Goal: Task Accomplishment & Management: Manage account settings

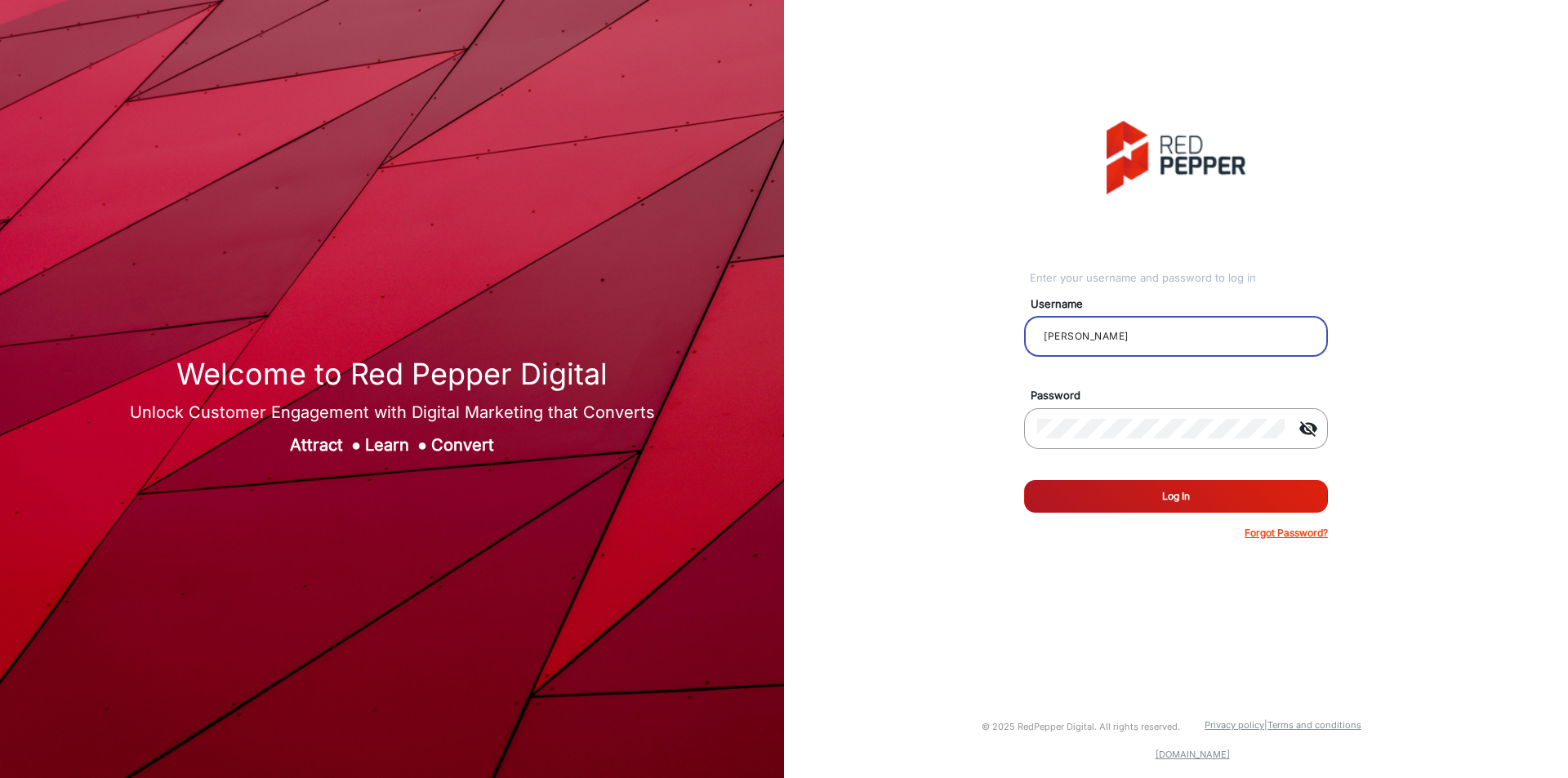
drag, startPoint x: 1136, startPoint y: 332, endPoint x: 939, endPoint y: 328, distance: 197.0
click at [939, 328] on div "Enter your username and password to log in Username [PERSON_NAME] Password visi…" at bounding box center [1176, 331] width 809 height 662
paste input "[PERSON_NAME]"
type input "[PERSON_NAME]"
click at [769, 427] on div "Welcome to Red Pepper Digital Unlock Customer Engagement with Digital Marketing…" at bounding box center [784, 389] width 1568 height 778
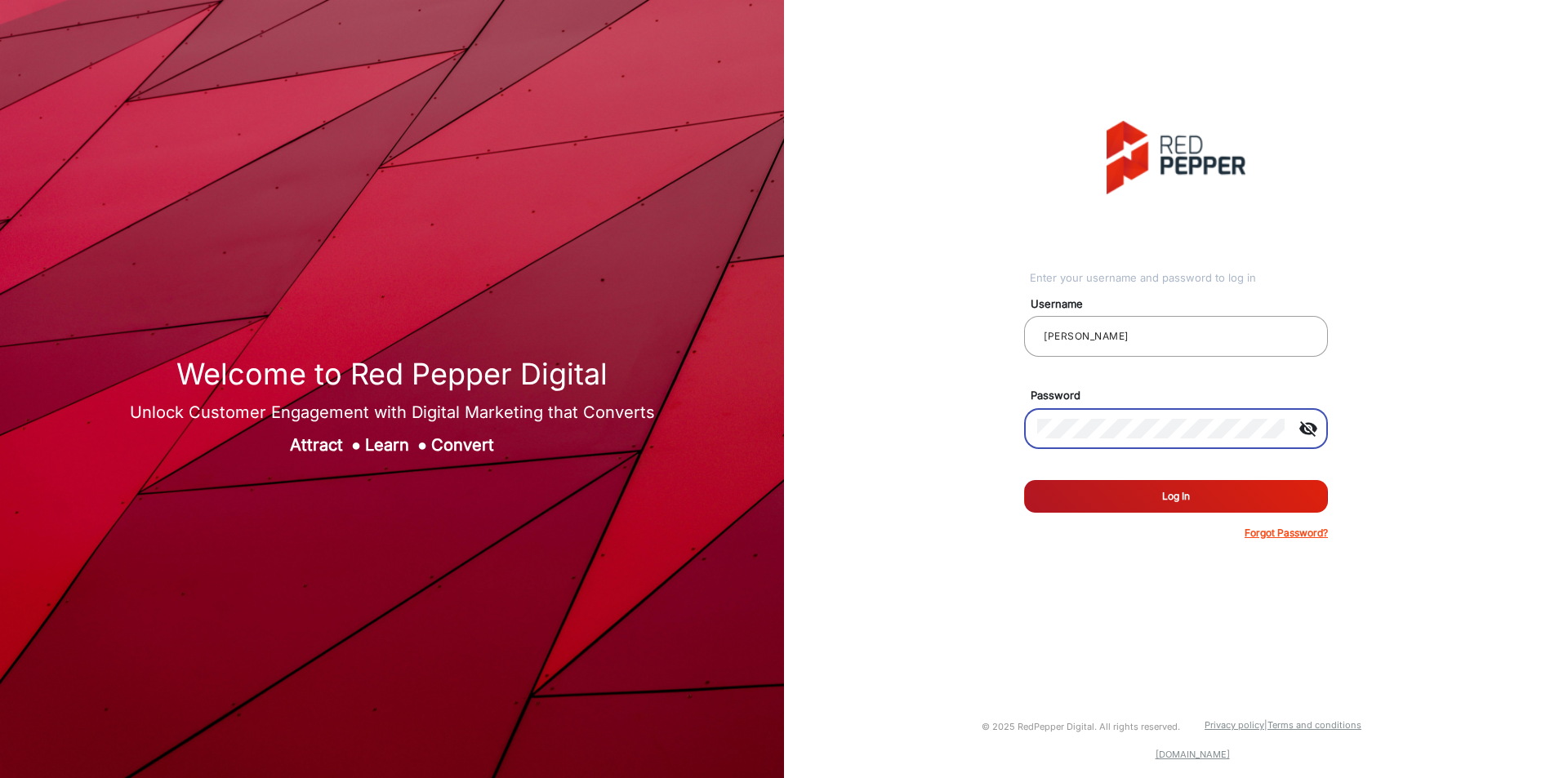
click at [1232, 485] on button "Log In" at bounding box center [1176, 496] width 304 height 33
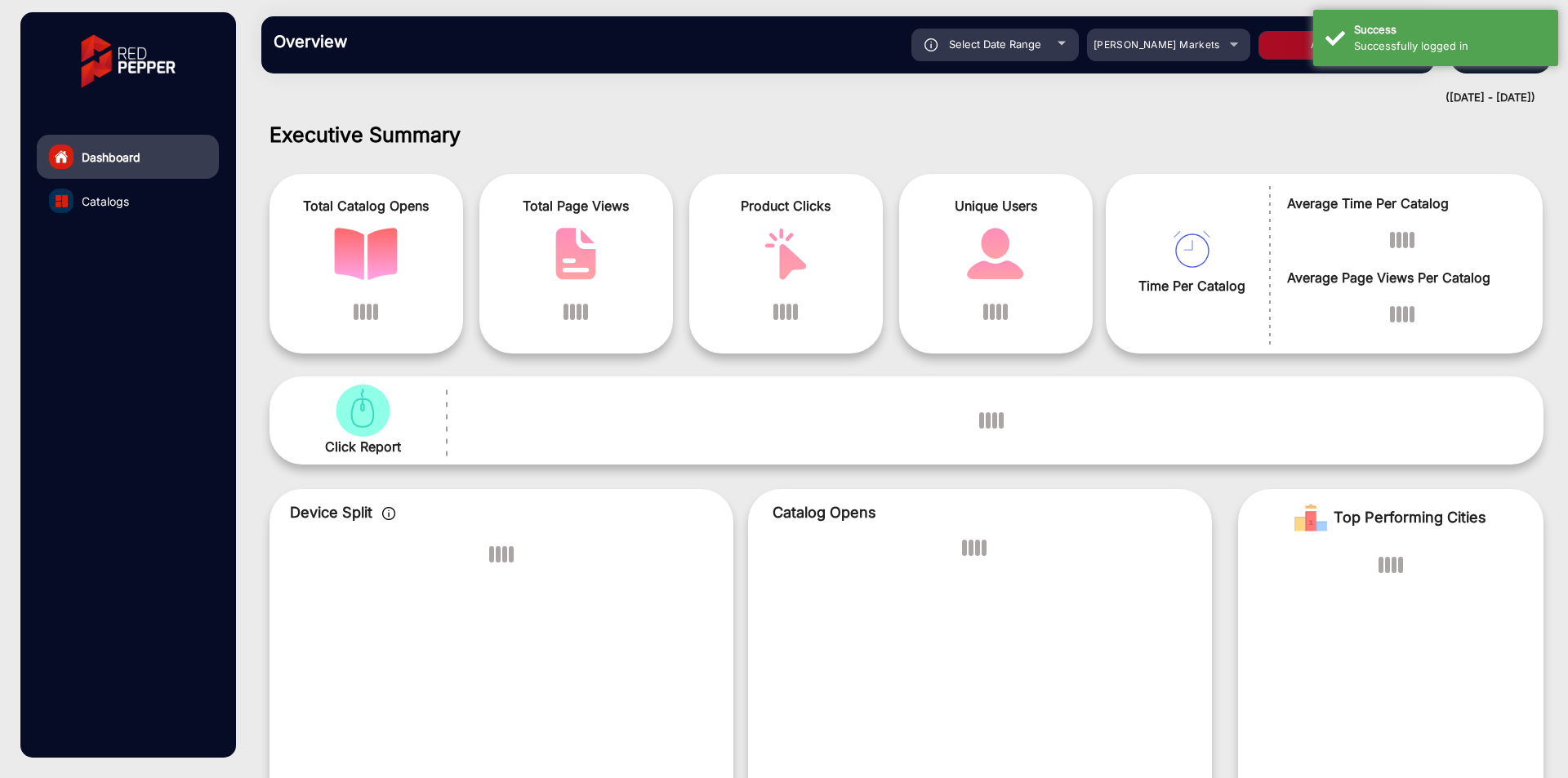
scroll to position [12, 0]
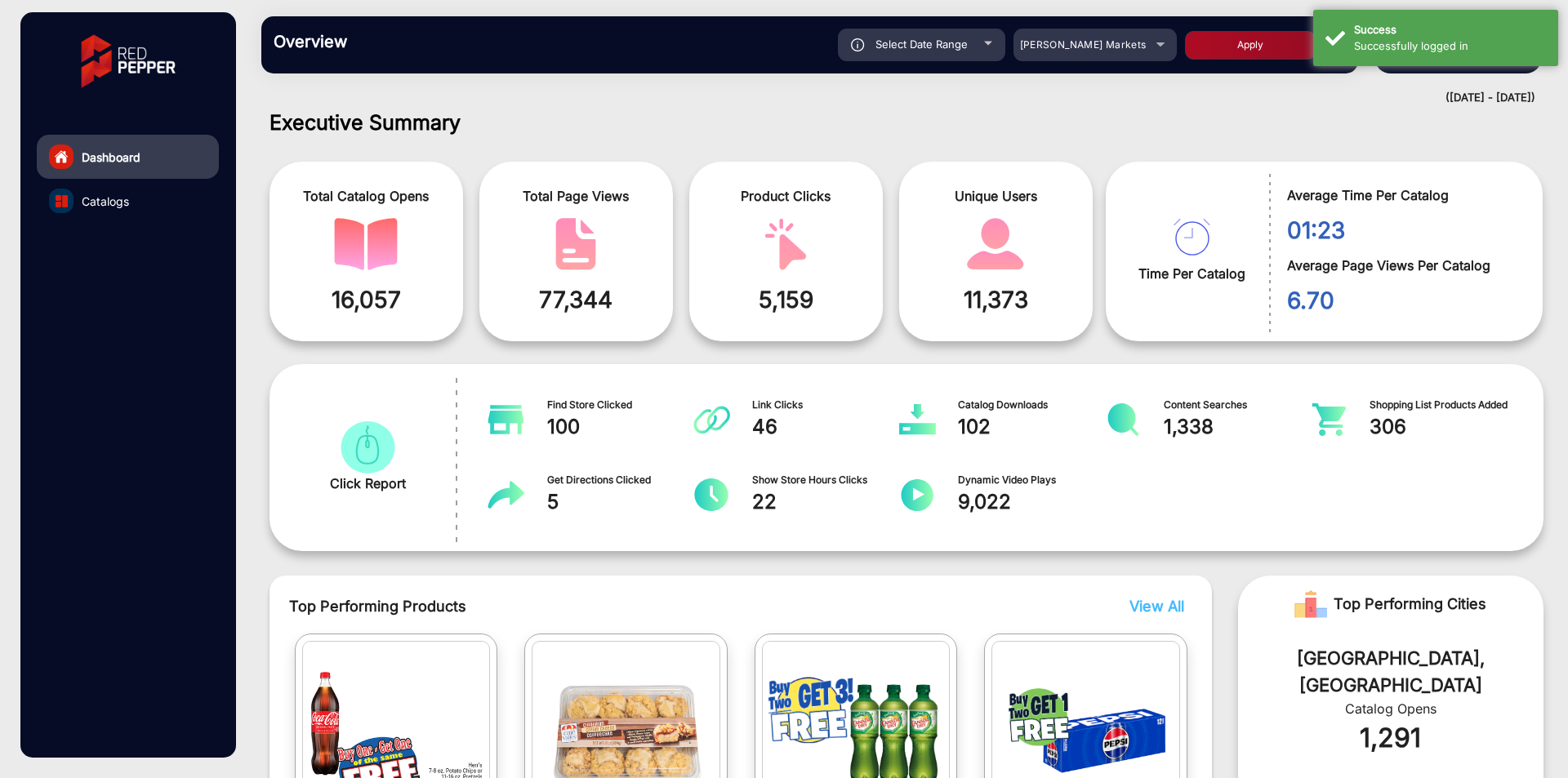
click at [1085, 101] on div "([DATE] - [DATE])" at bounding box center [890, 99] width 1290 height 17
click at [1160, 51] on div "[PERSON_NAME] Markets" at bounding box center [1096, 45] width 164 height 20
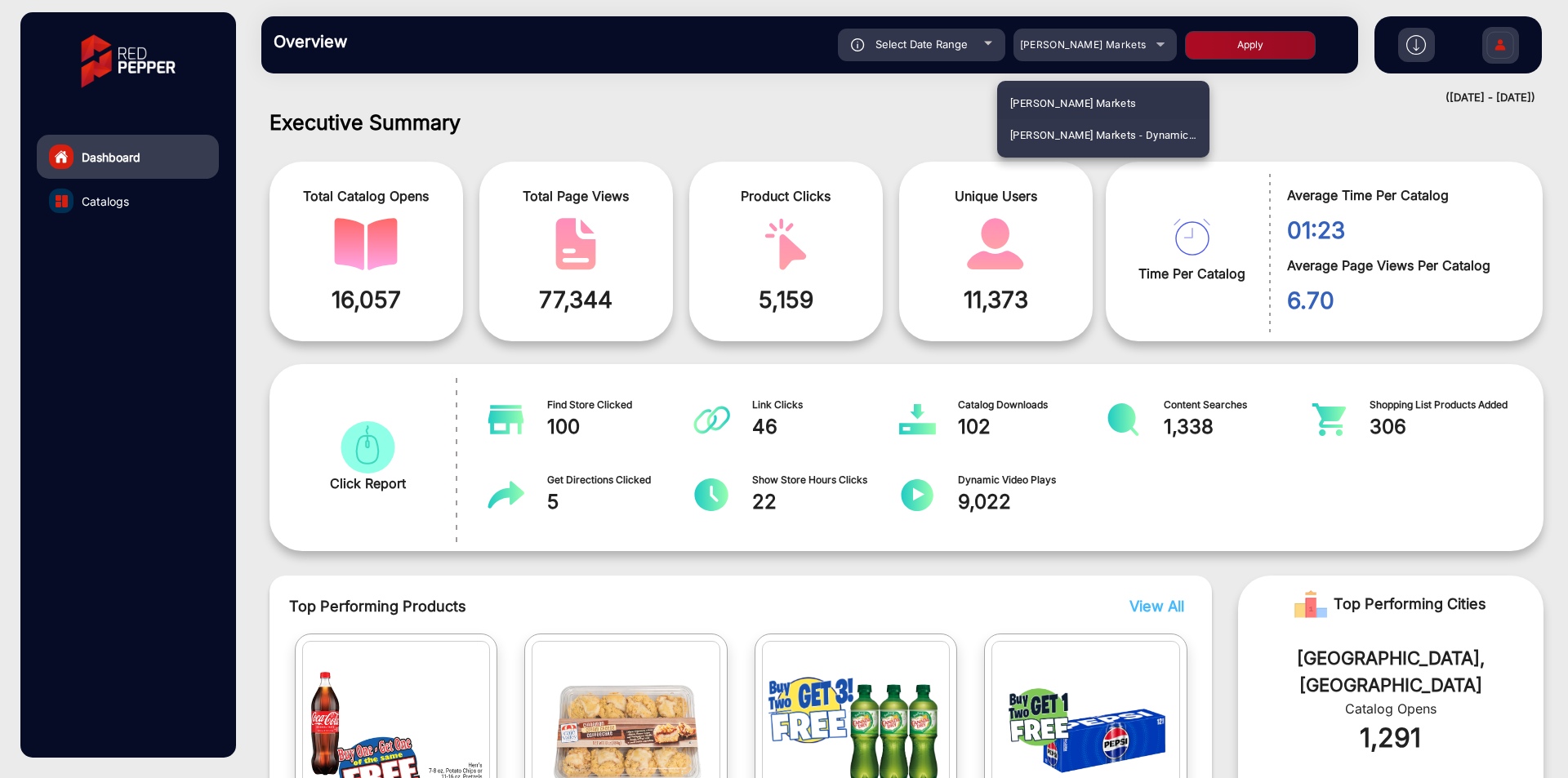
click at [1284, 125] on div at bounding box center [784, 389] width 1568 height 778
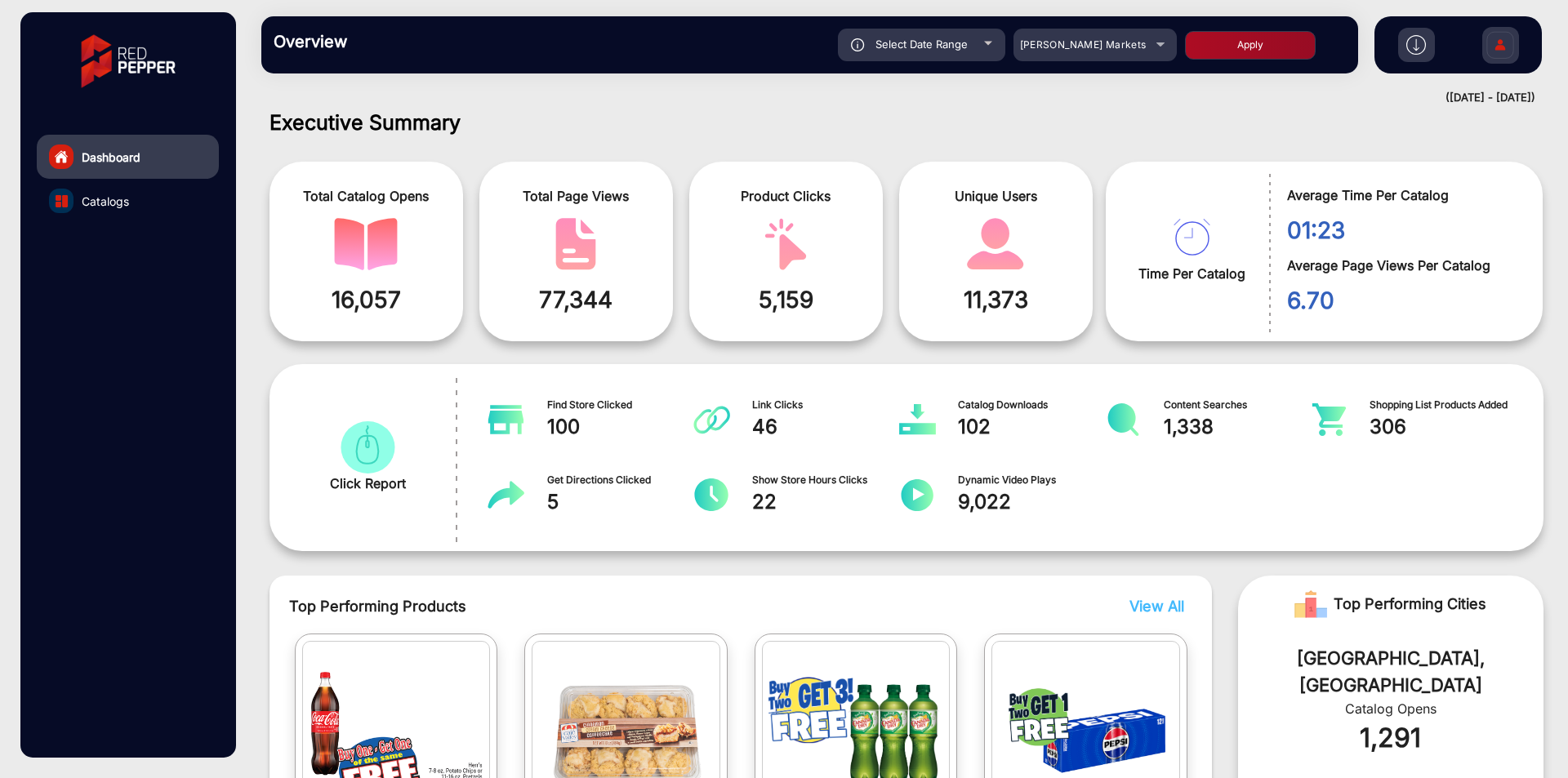
click at [1482, 138] on div "Executive Summary Total Catalog Opens 16,057 Total Page Views 77,344 Product Cl…" at bounding box center [906, 710] width 1298 height 1200
click at [1079, 46] on span "[PERSON_NAME] Markets" at bounding box center [1084, 44] width 126 height 12
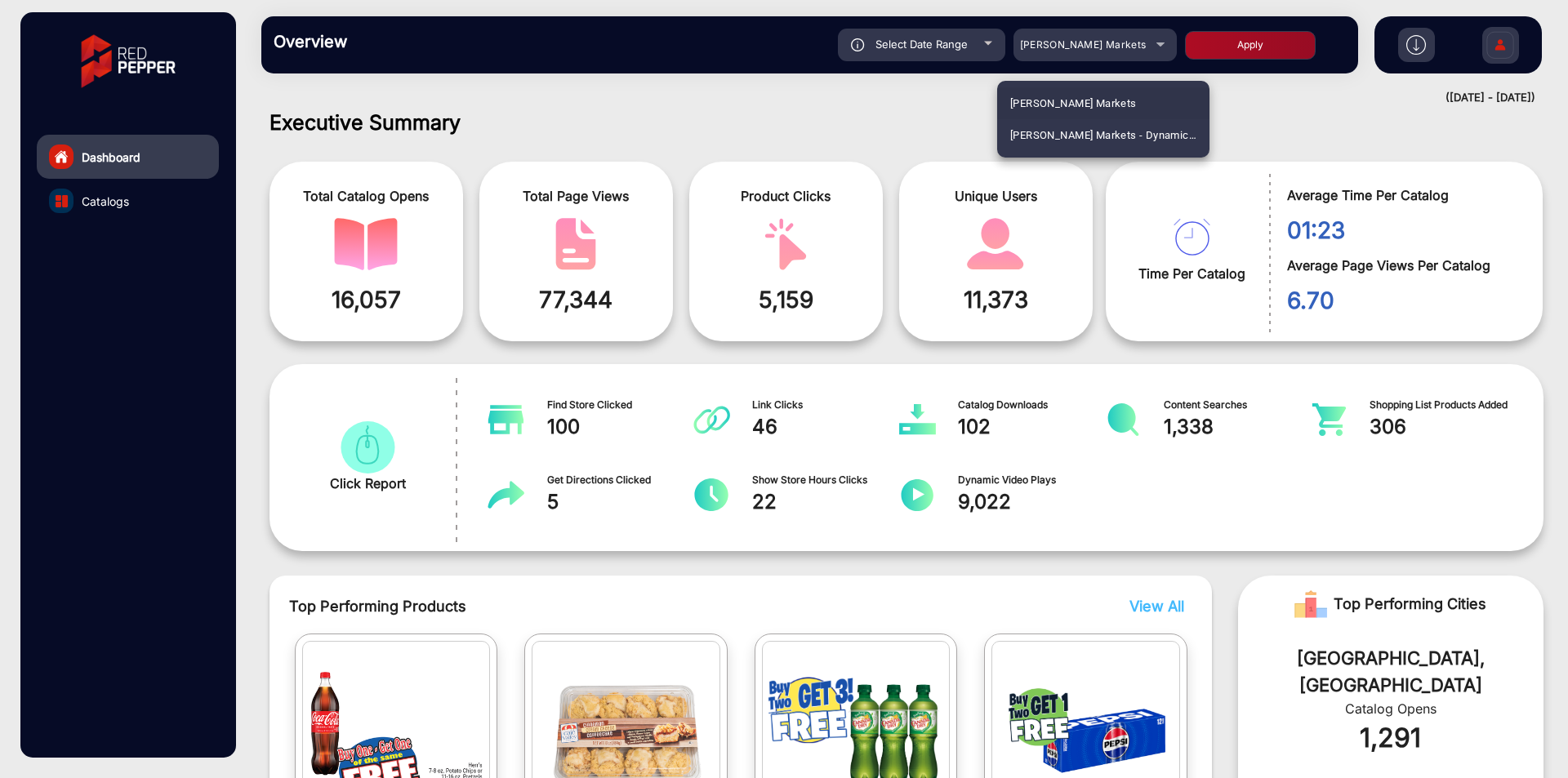
click at [604, 93] on div at bounding box center [784, 389] width 1568 height 778
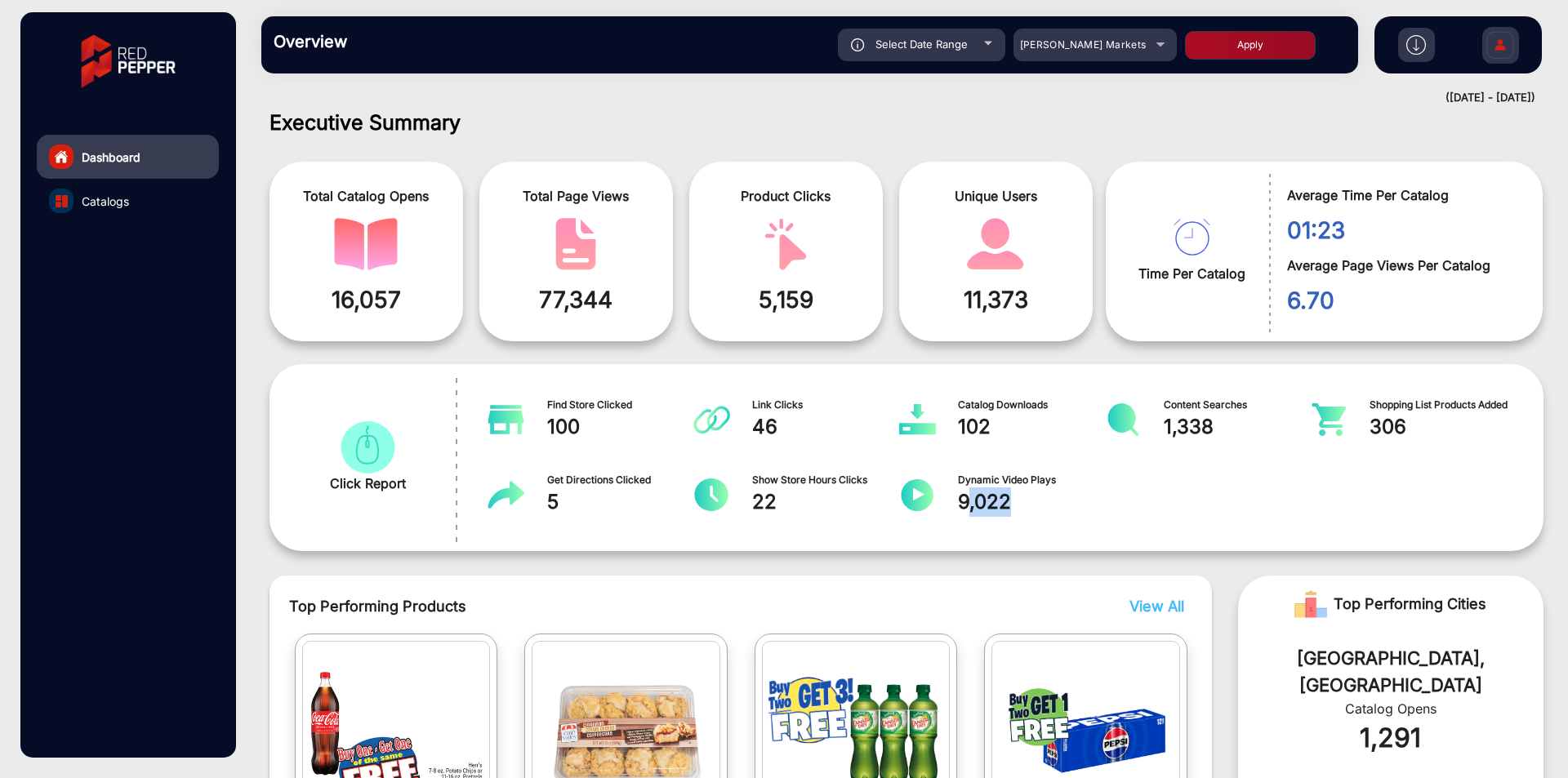
drag, startPoint x: 965, startPoint y: 506, endPoint x: 1061, endPoint y: 506, distance: 96.0
click at [1061, 506] on span "9,022" at bounding box center [1032, 503] width 148 height 30
click at [979, 570] on div "Executive Summary Total Catalog Opens 16,057 Total Page Views 77,344 Product Cl…" at bounding box center [906, 710] width 1298 height 1200
